Goal: Information Seeking & Learning: Learn about a topic

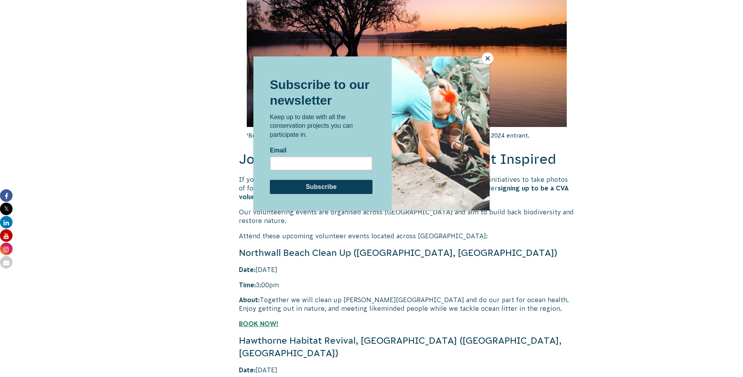
scroll to position [1462, 0]
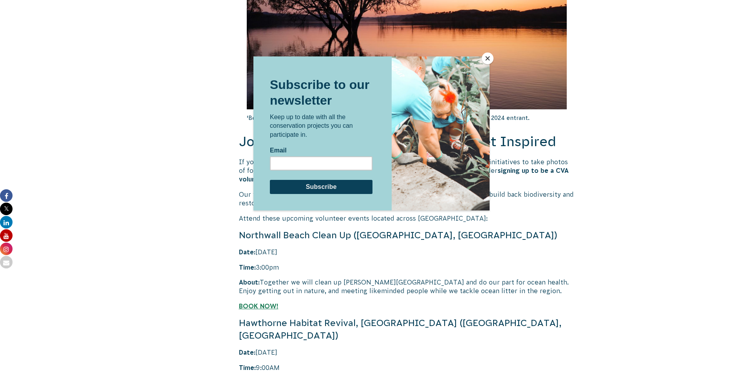
click at [486, 56] on button "Close" at bounding box center [488, 58] width 12 height 12
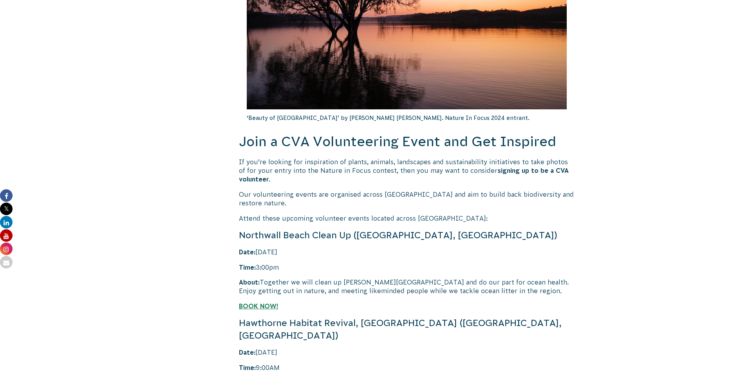
click at [650, 170] on body "About Us Our Priorities Reconciliation Impact Our Board Our People Careers CVA …" at bounding box center [371, 1] width 743 height 2927
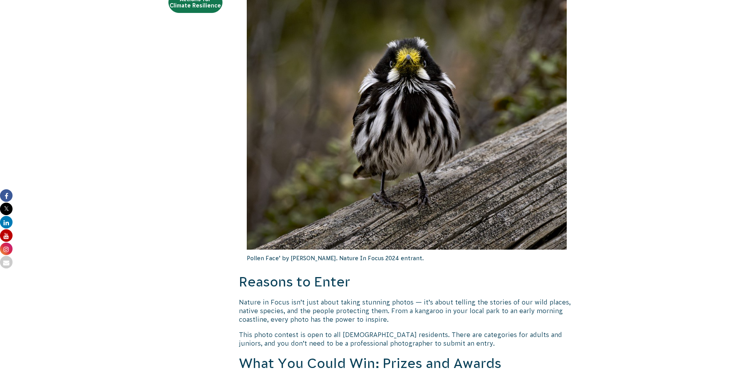
scroll to position [91, 0]
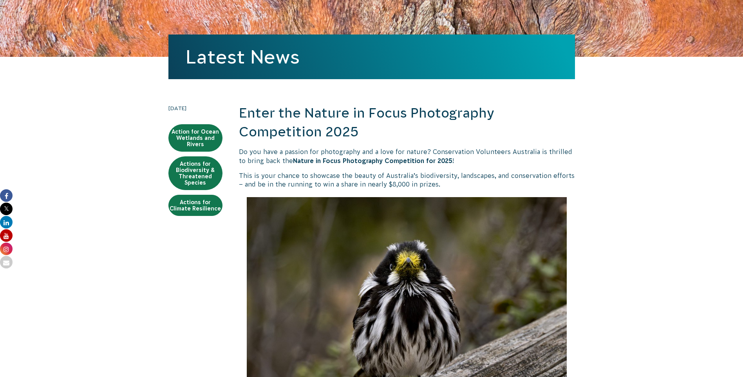
click at [320, 178] on p "This is your chance to showcase the beauty of Australia’s biodiversity, landsca…" at bounding box center [407, 180] width 336 height 18
click at [327, 177] on p "This is your chance to showcase the beauty of Australia’s biodiversity, landsca…" at bounding box center [407, 180] width 336 height 18
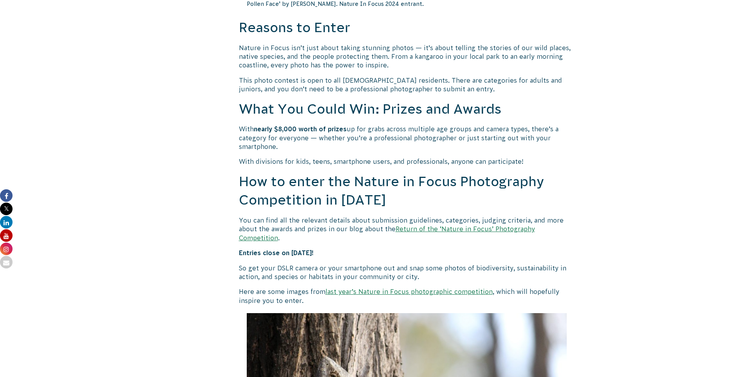
scroll to position [0, 0]
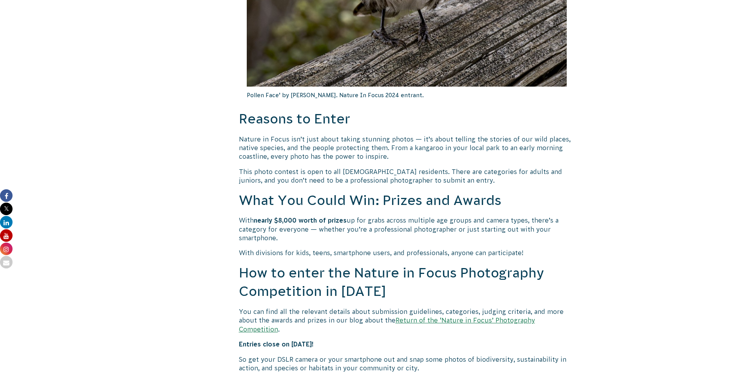
scroll to position [640, 0]
